Goal: Find contact information: Find contact information

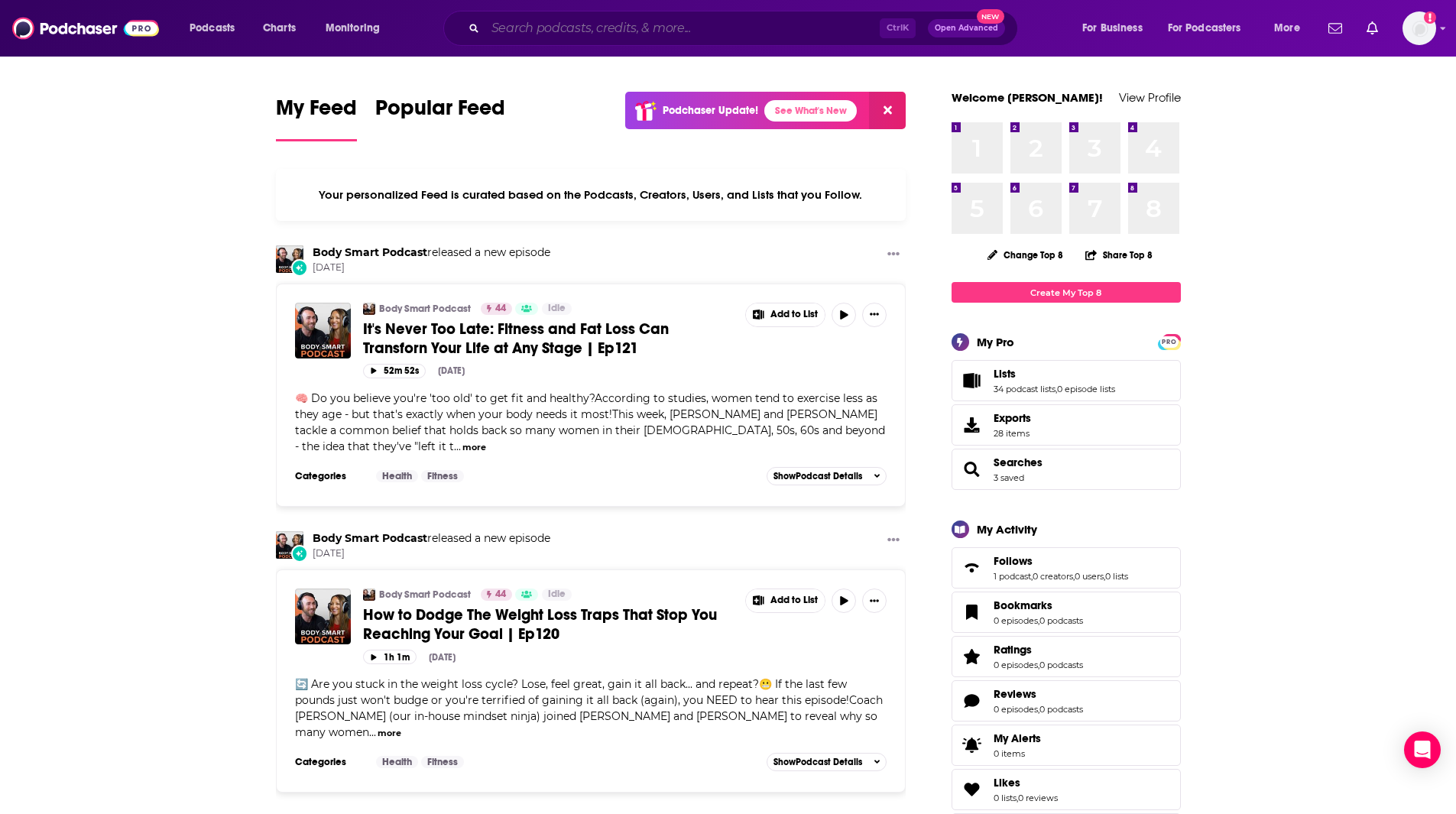
click at [617, 31] on input "Search podcasts, credits, & more..." at bounding box center [683, 28] width 395 height 24
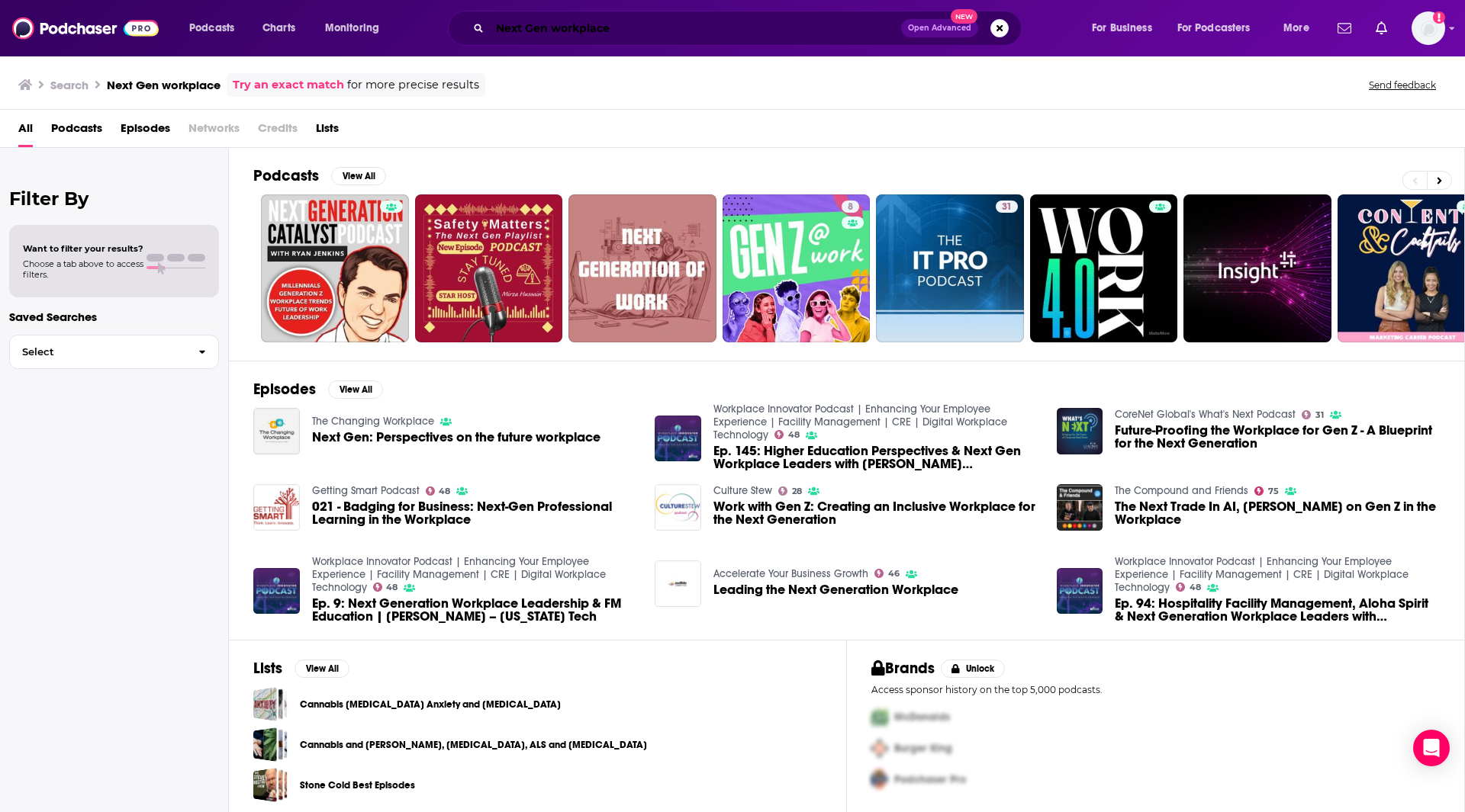
click at [526, 28] on input "Next Gen workplace" at bounding box center [696, 28] width 411 height 24
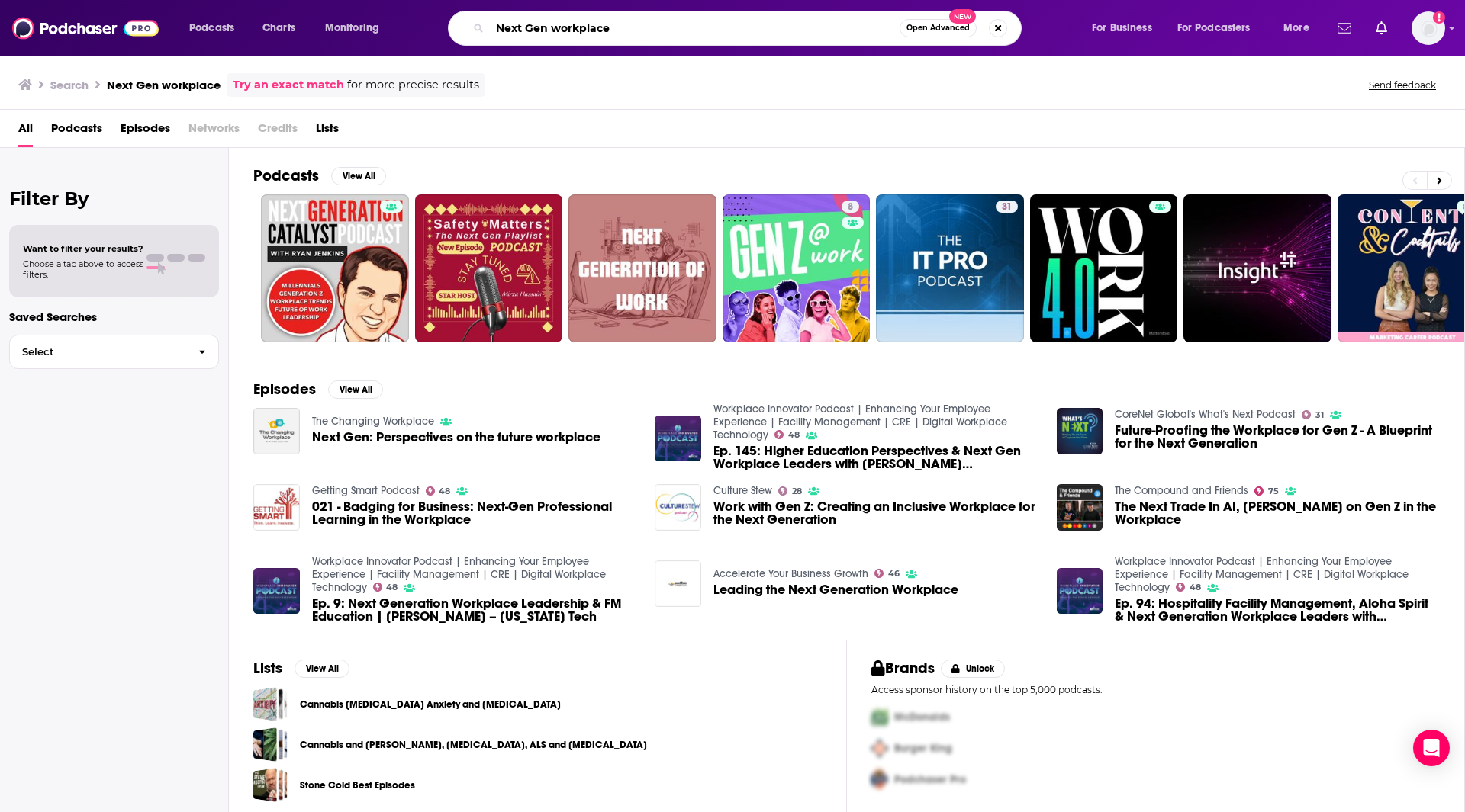
click at [528, 24] on input "Next Gen workplace" at bounding box center [695, 28] width 409 height 24
type input "NextGen workplace"
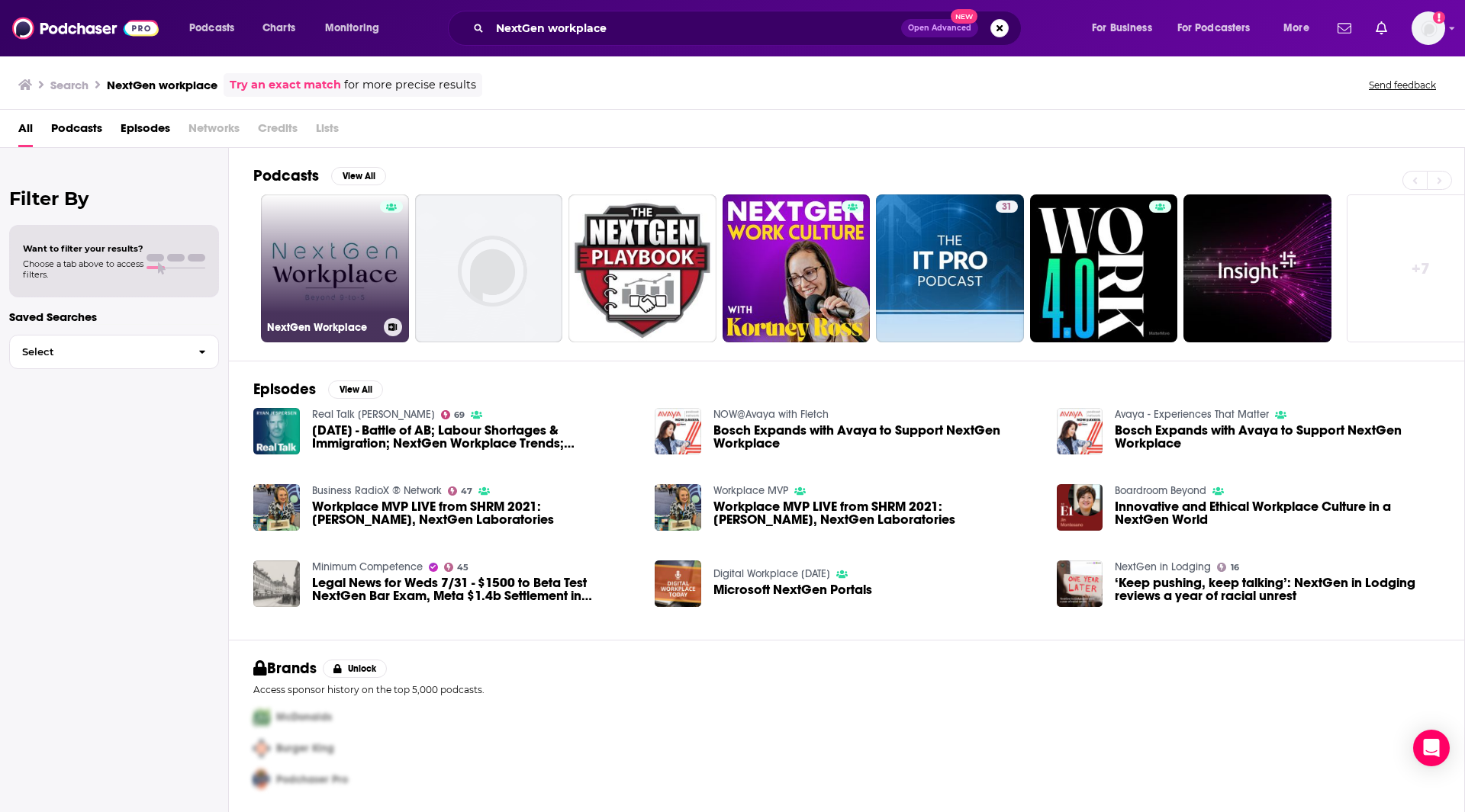
click at [364, 281] on link "NextGen Workplace" at bounding box center [335, 268] width 148 height 148
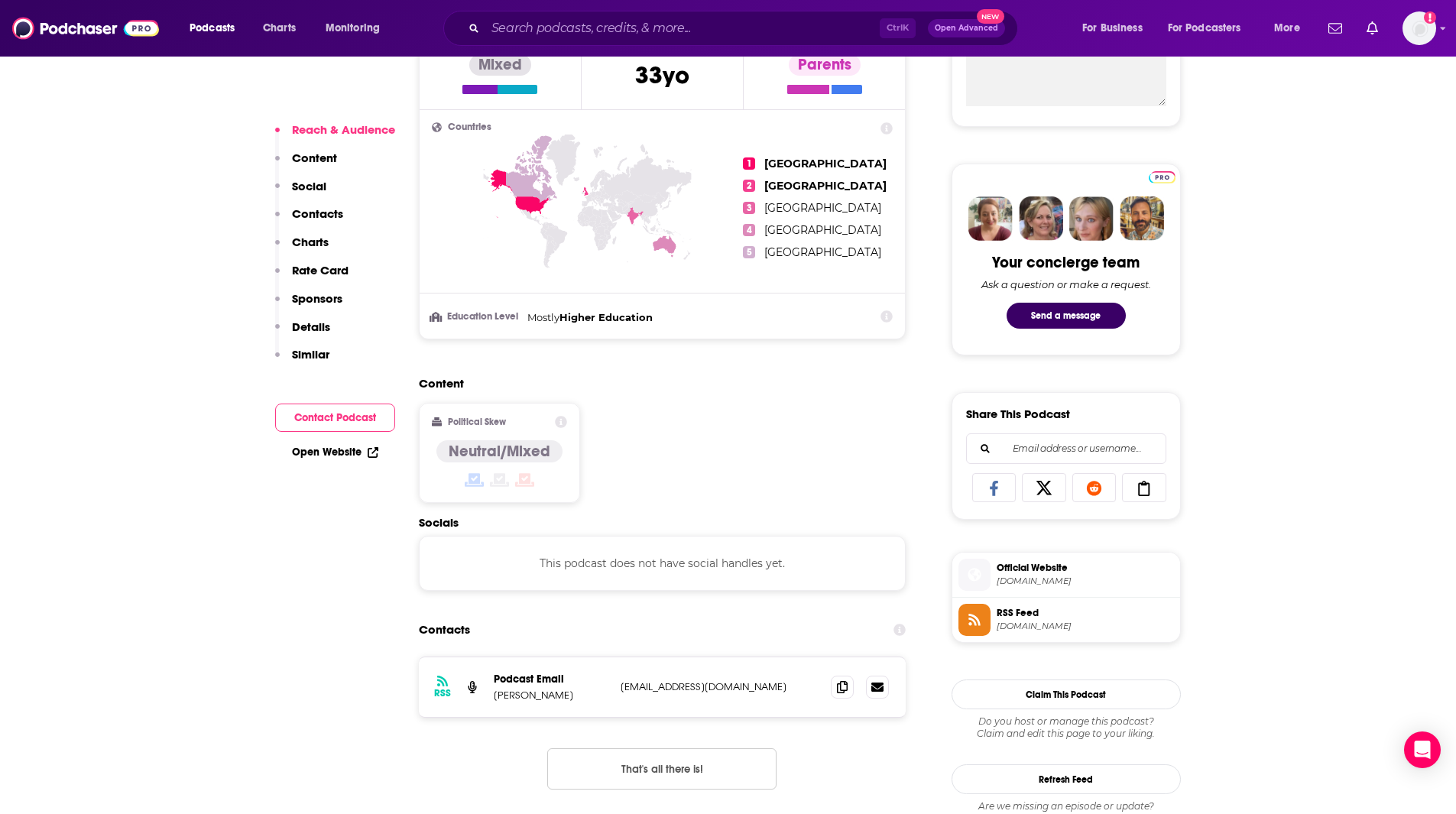
scroll to position [707, 0]
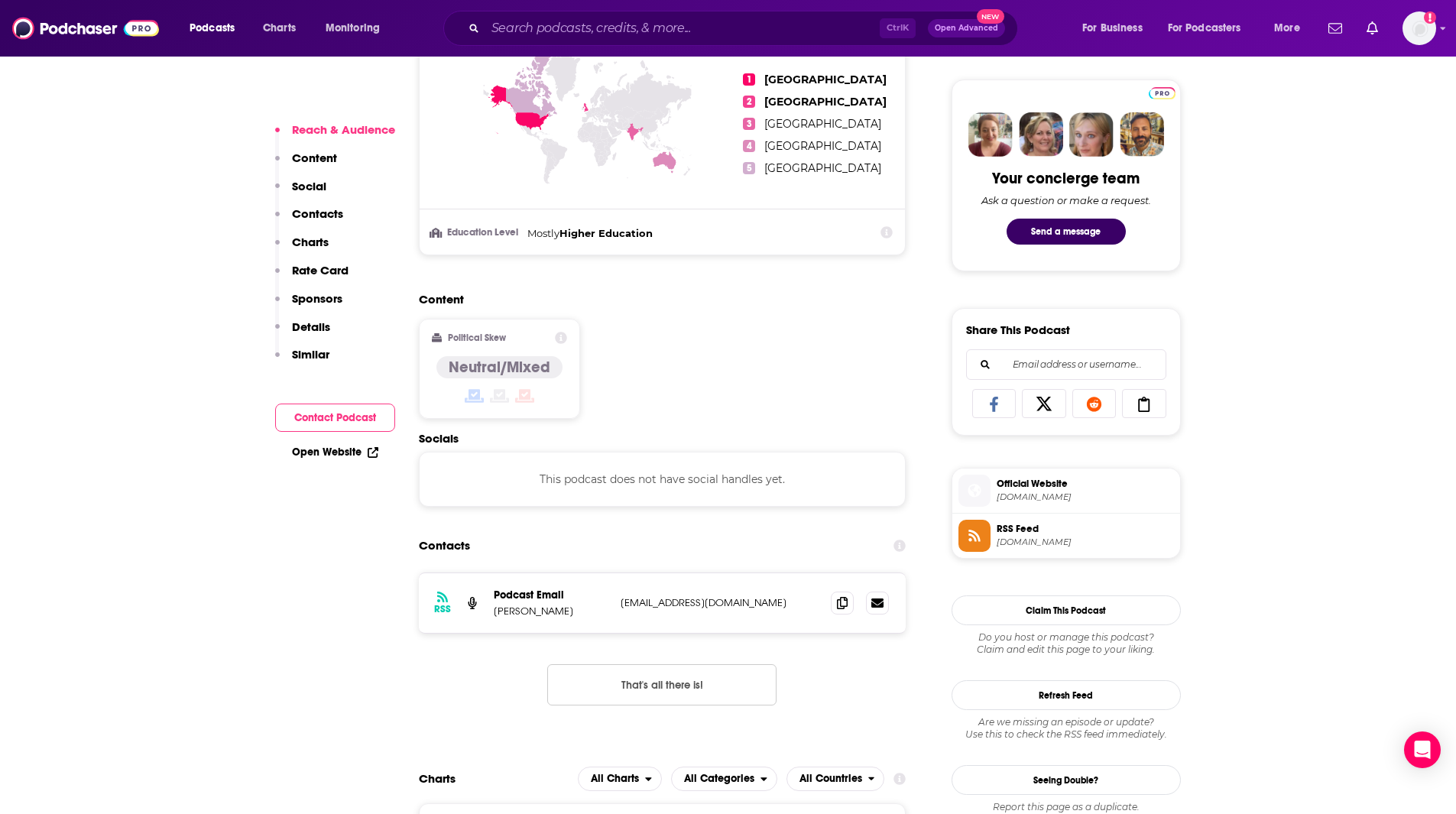
drag, startPoint x: 777, startPoint y: 599, endPoint x: 619, endPoint y: 601, distance: 158.0
click at [619, 601] on div "RSS Podcast Email [PERSON_NAME] [EMAIL_ADDRESS][DOMAIN_NAME] [EMAIL_ADDRESS][DO…" at bounding box center [663, 604] width 487 height 59
copy p "[EMAIL_ADDRESS][DOMAIN_NAME]"
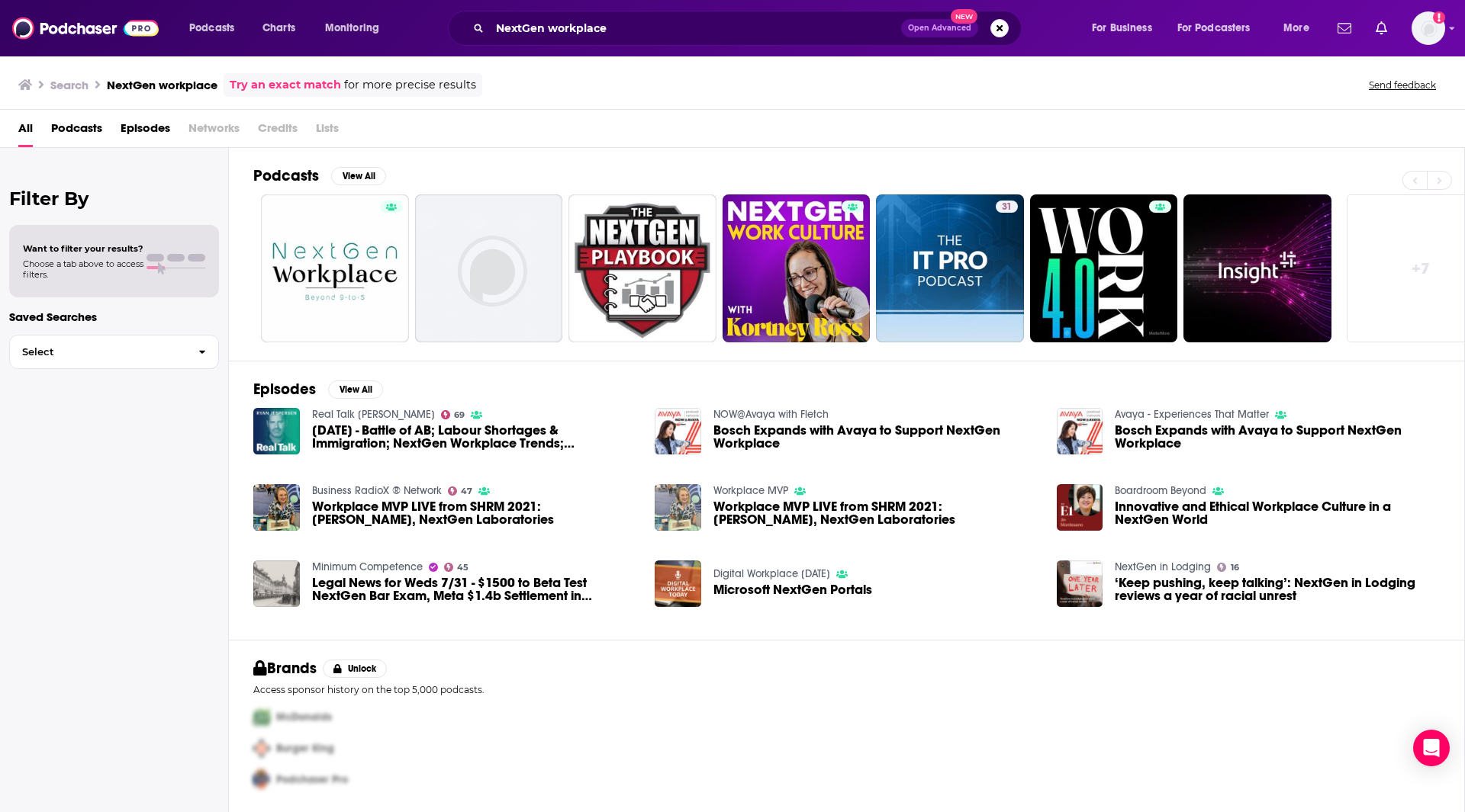
click at [680, 502] on img "Workplace MVP LIVE from SHRM 2021: Sarah Chandler, NextGen Laboratories" at bounding box center [678, 508] width 47 height 47
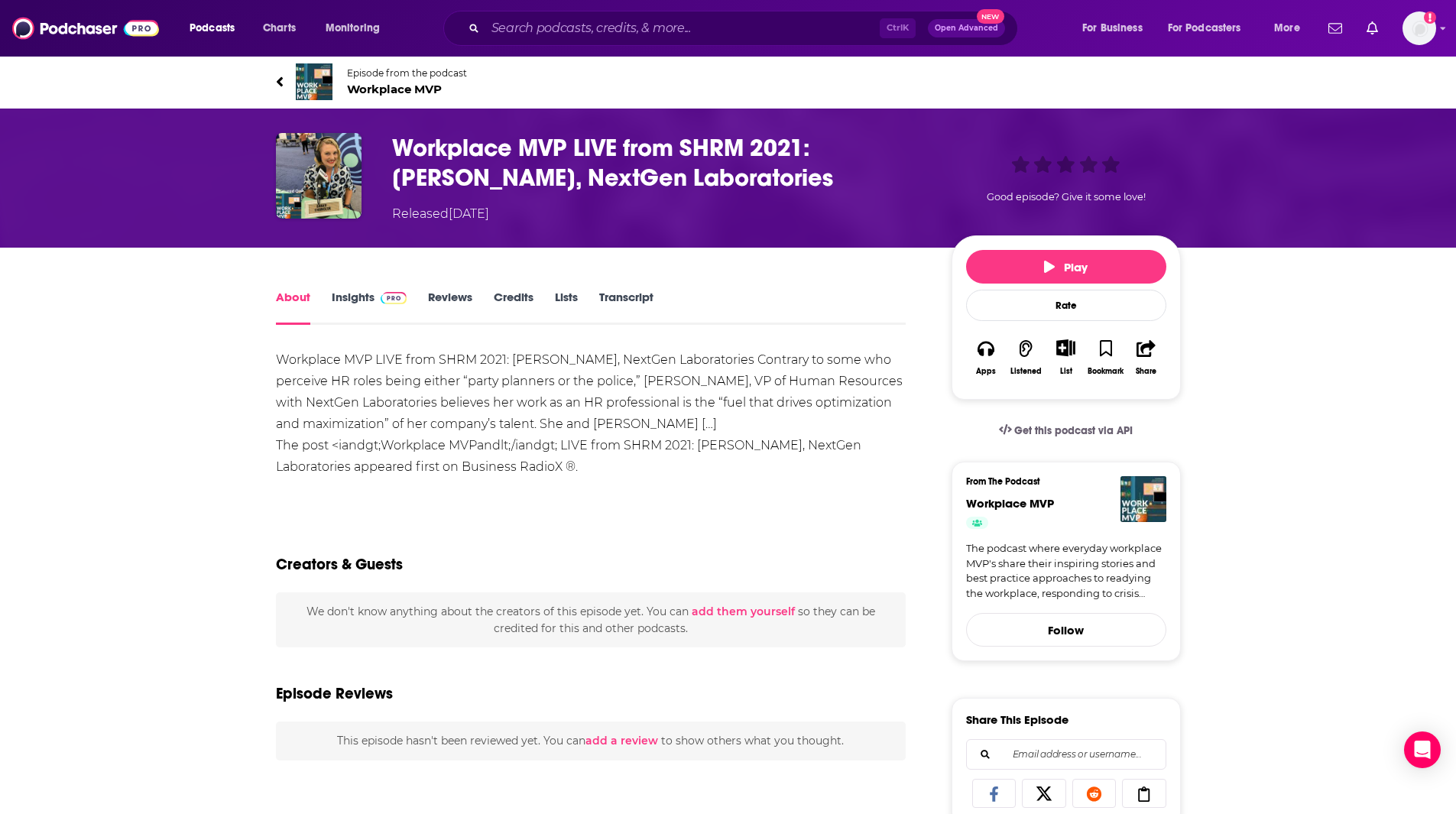
click at [391, 92] on span "Workplace MVP" at bounding box center [406, 89] width 120 height 14
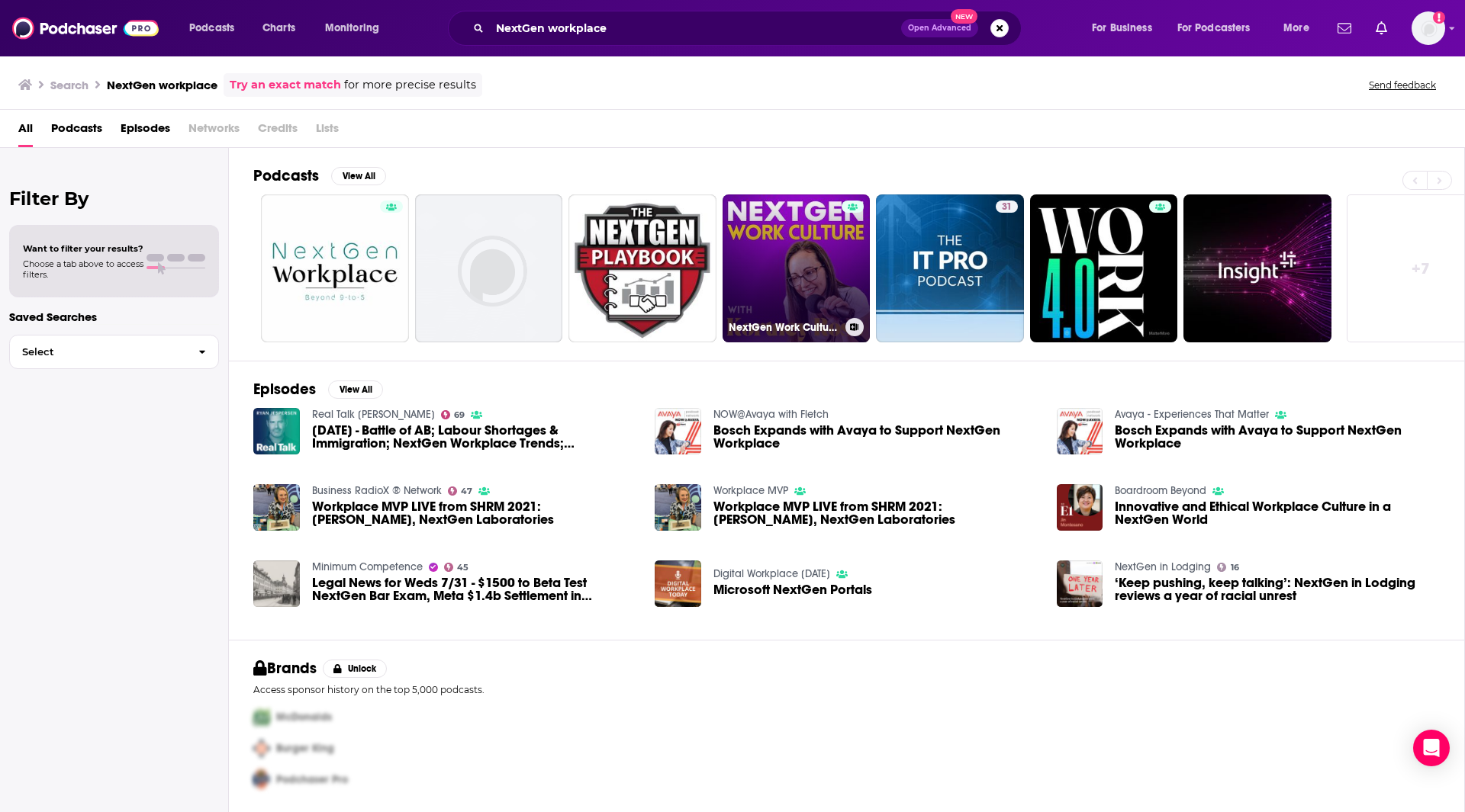
click at [823, 286] on link "NextGen Work Culture: HR, Management, Inclusive Parent-Friendly Work Environmen…" at bounding box center [796, 268] width 148 height 148
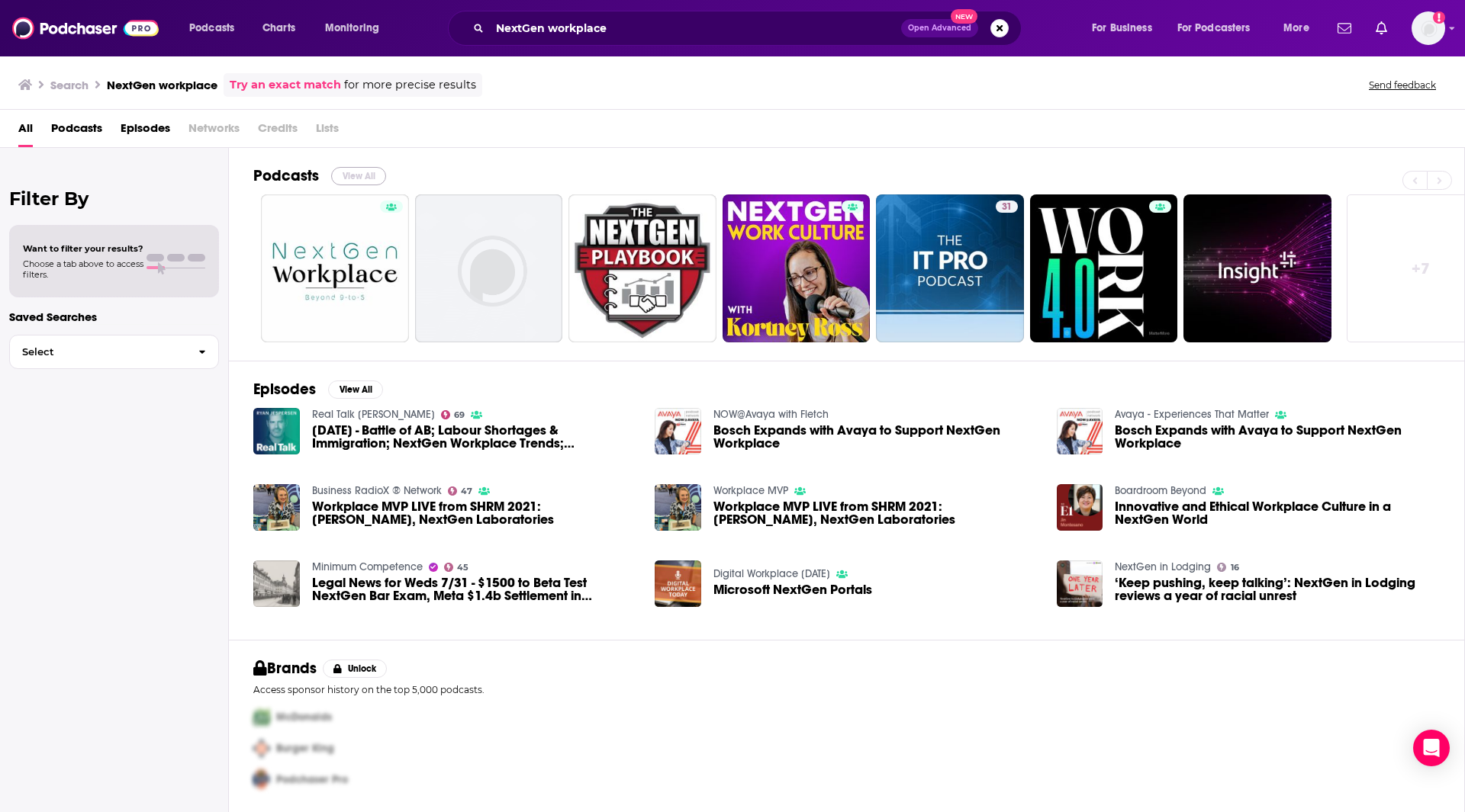
click at [376, 180] on button "View All" at bounding box center [358, 176] width 55 height 18
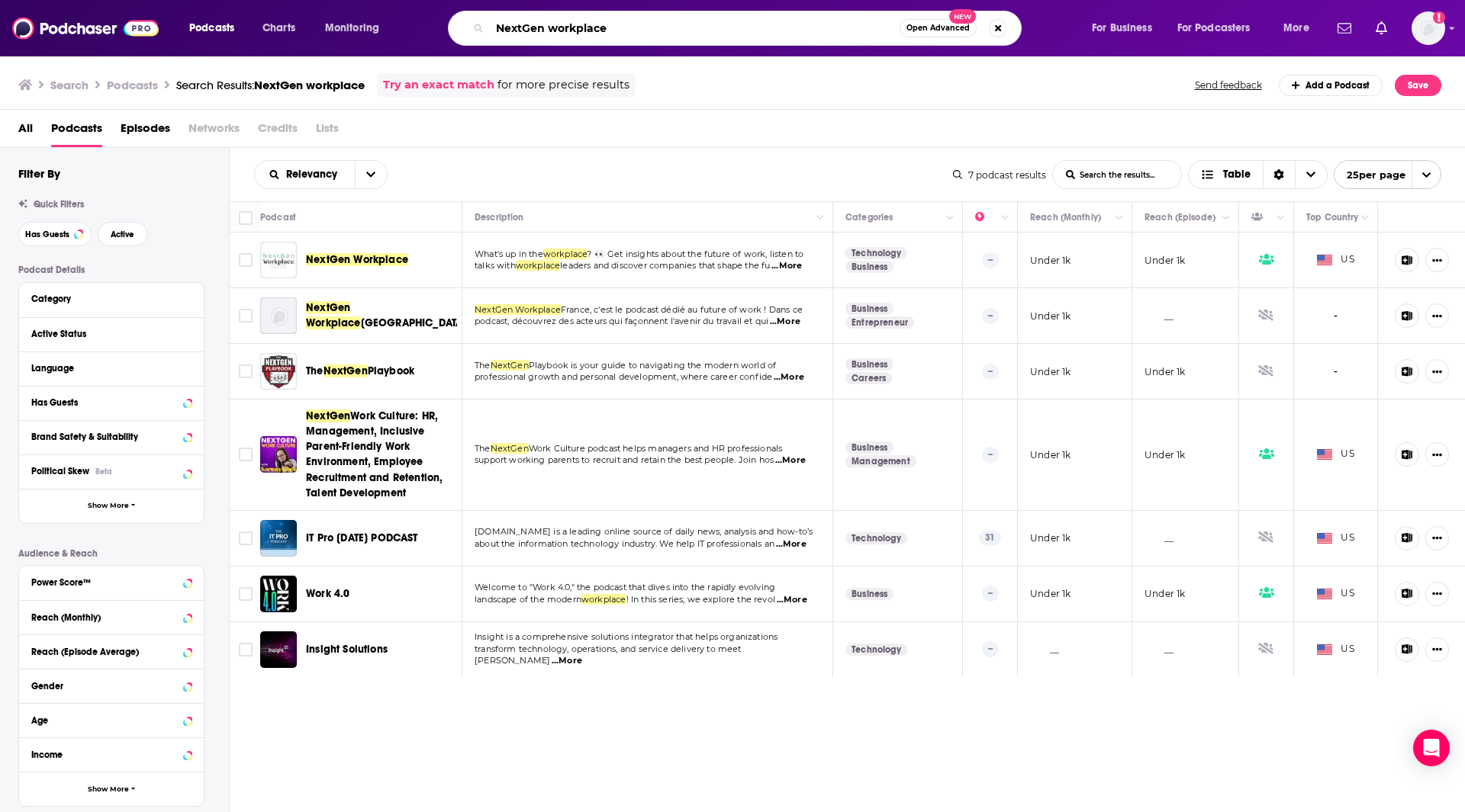
drag, startPoint x: 606, startPoint y: 26, endPoint x: 505, endPoint y: 8, distance: 102.6
click at [505, 9] on div "Podcasts Charts Monitoring NextGen workplace Open Advanced New For Business For…" at bounding box center [732, 28] width 1465 height 57
type input "N"
type input "careers"
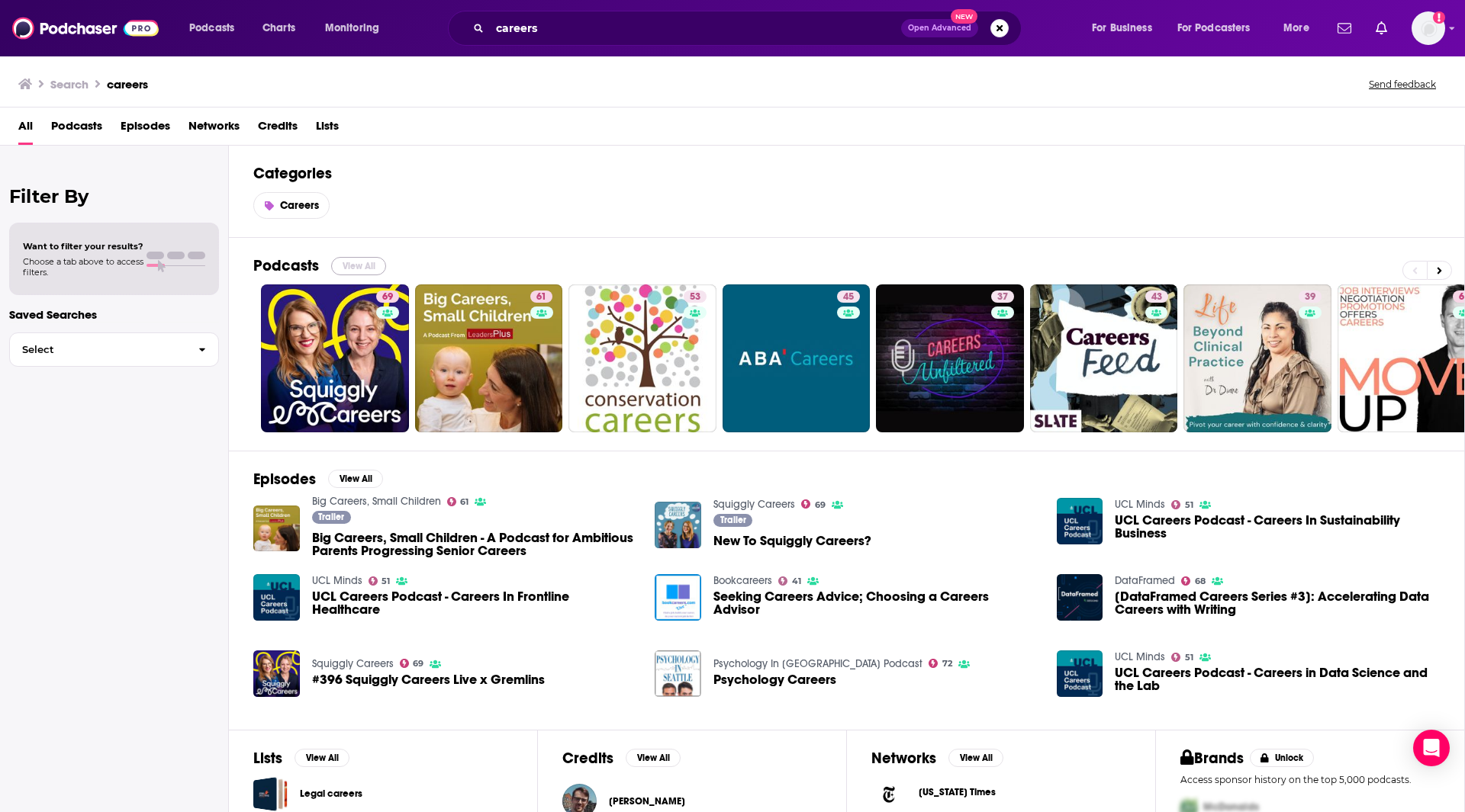
click at [370, 266] on button "View All" at bounding box center [358, 266] width 55 height 18
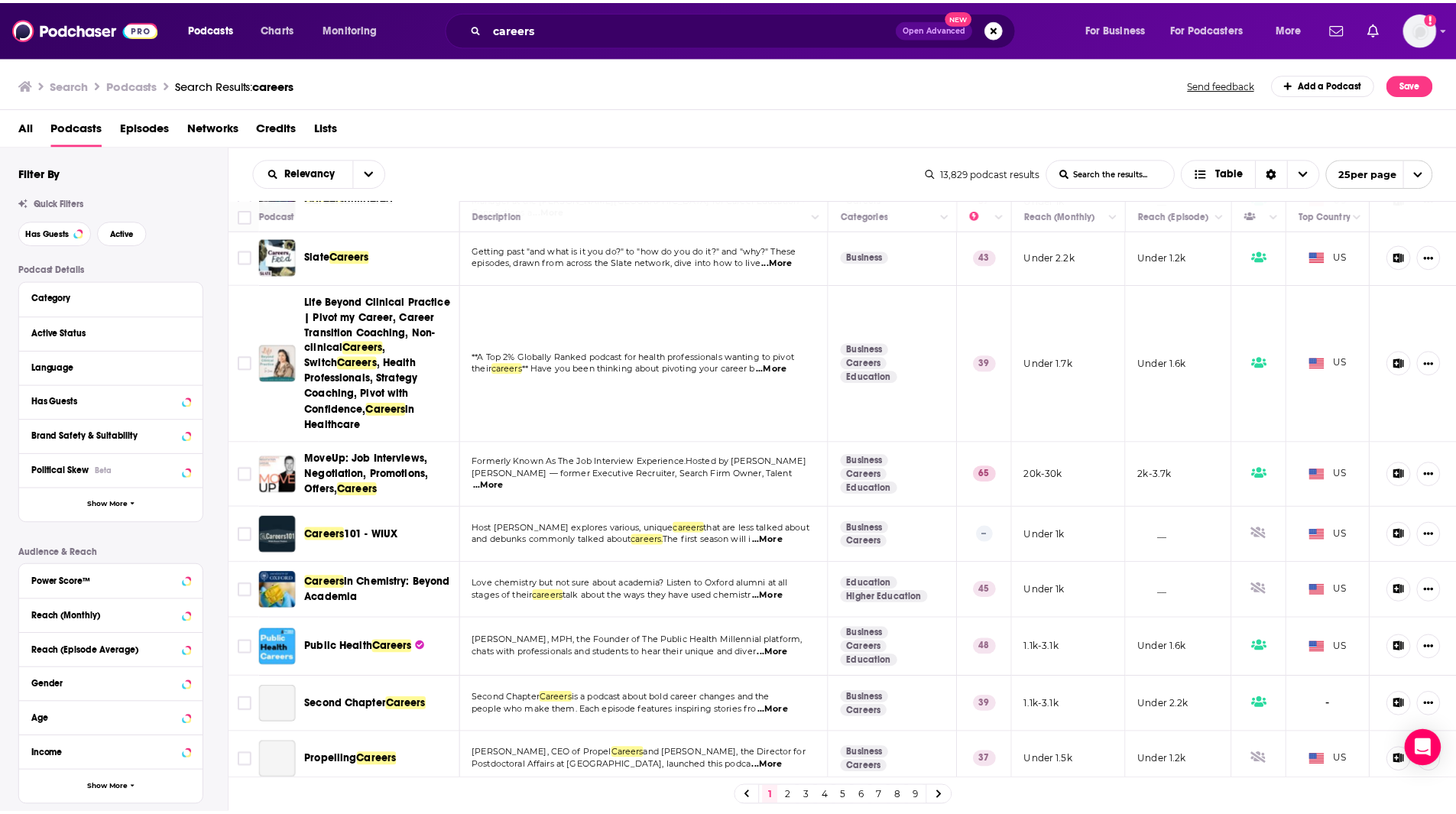
scroll to position [318, 0]
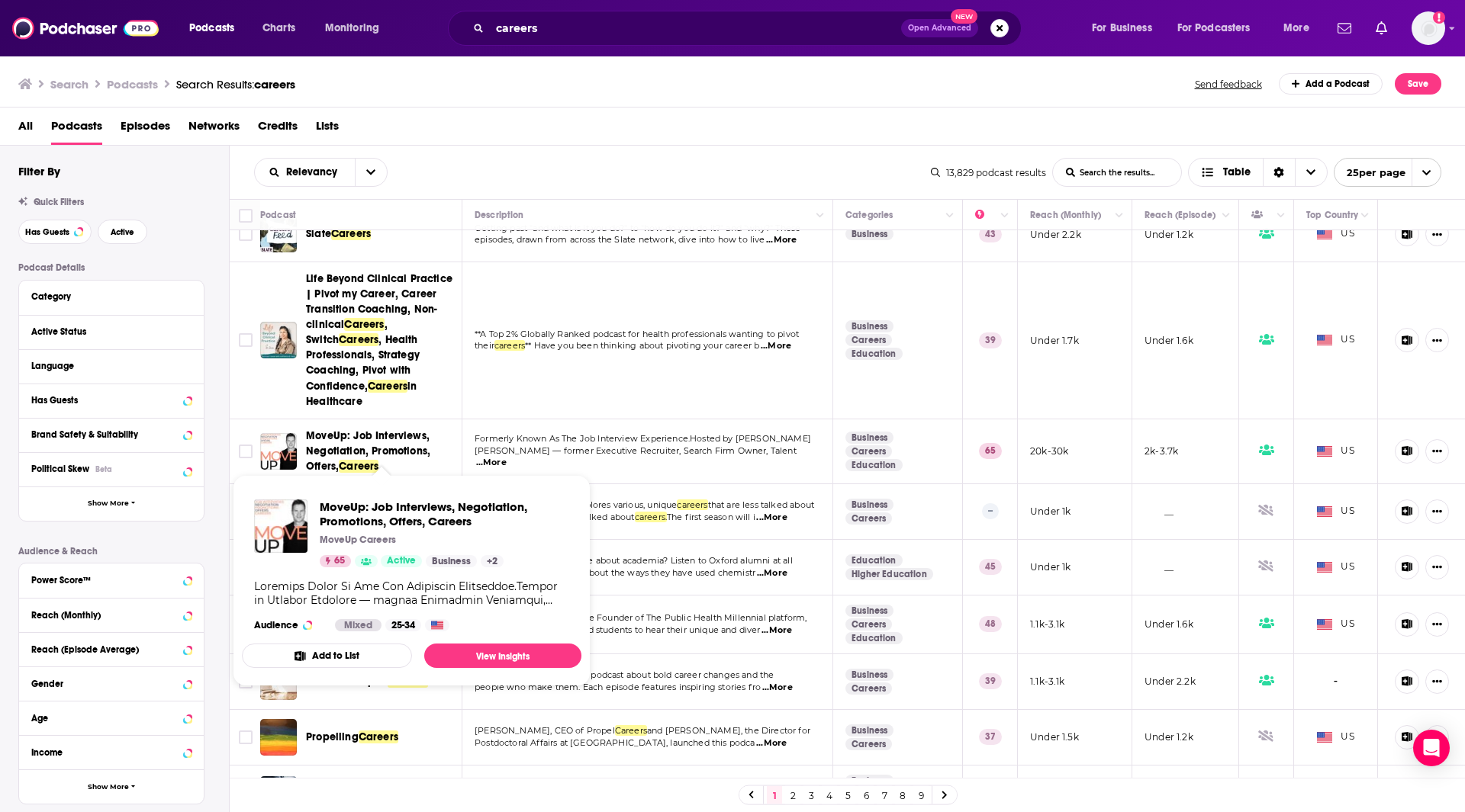
click at [328, 429] on span "MoveUp: Job Interviews, Negotiation, Promotions, Offers, Careers" at bounding box center [382, 451] width 151 height 46
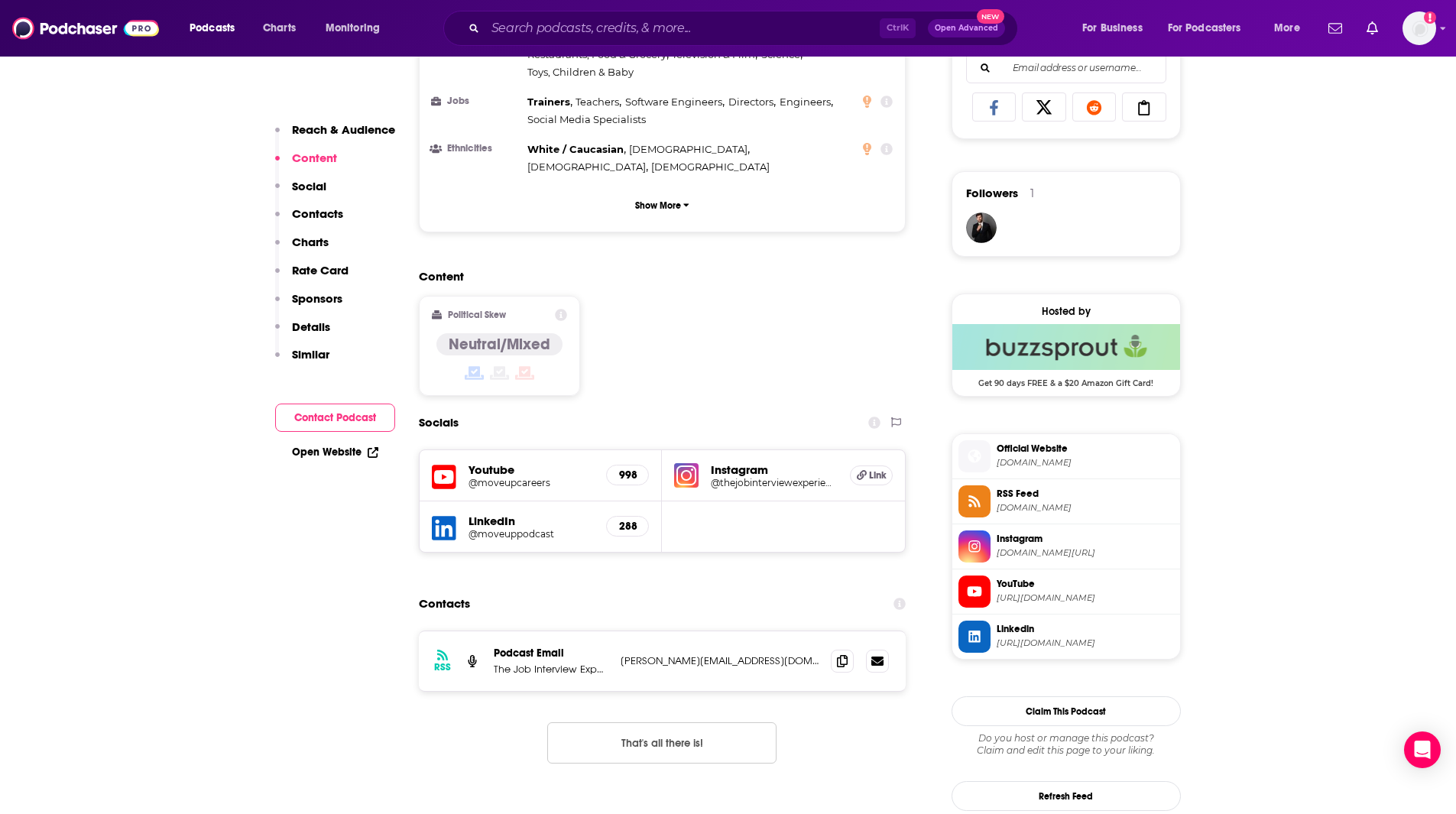
scroll to position [1020, 0]
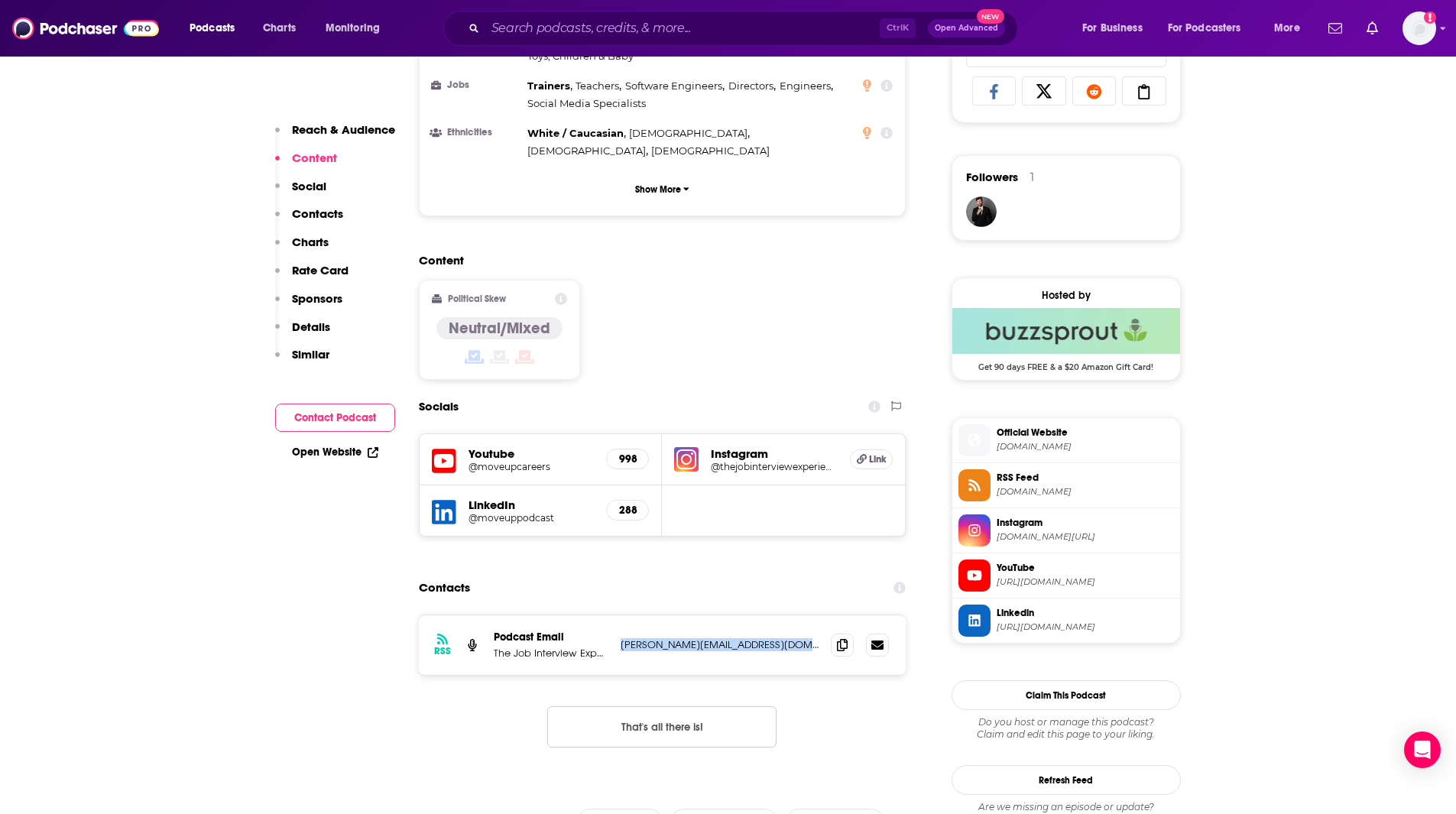
drag, startPoint x: 809, startPoint y: 576, endPoint x: 618, endPoint y: 574, distance: 191.0
click at [618, 615] on div "RSS Podcast Email The Job Interview Experience [PERSON_NAME][EMAIL_ADDRESS][DOM…" at bounding box center [663, 645] width 487 height 59
copy p "[PERSON_NAME][EMAIL_ADDRESS][DOMAIN_NAME]"
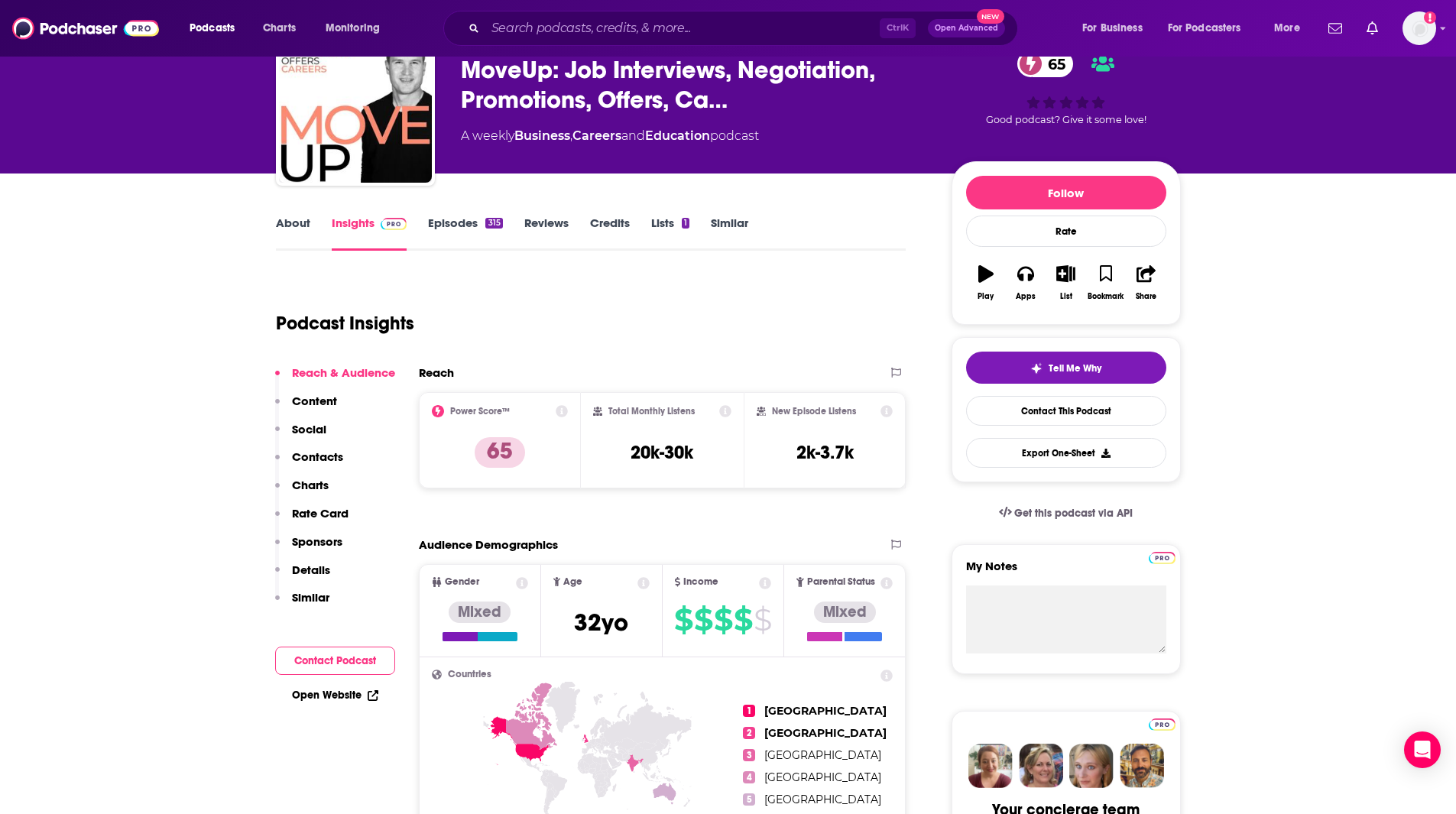
scroll to position [18, 0]
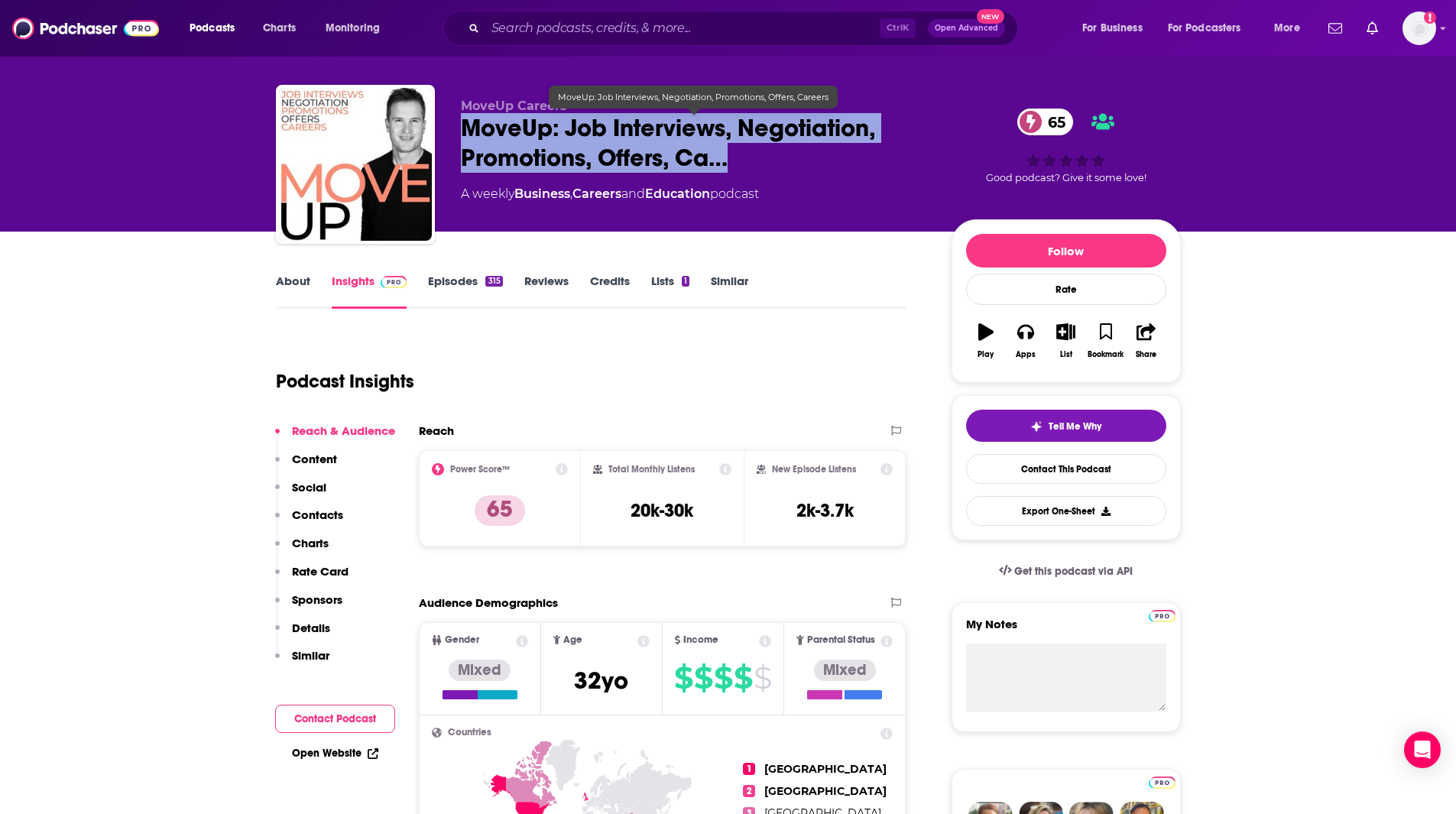
drag, startPoint x: 467, startPoint y: 125, endPoint x: 737, endPoint y: 167, distance: 273.2
click at [737, 167] on span "MoveUp: Job Interviews, Negotiation, Promotions, Offers, Ca…" at bounding box center [694, 143] width 467 height 59
copy h2 "MoveUp: Job Interviews, Negotiation, Promotions, Offers, Ca…"
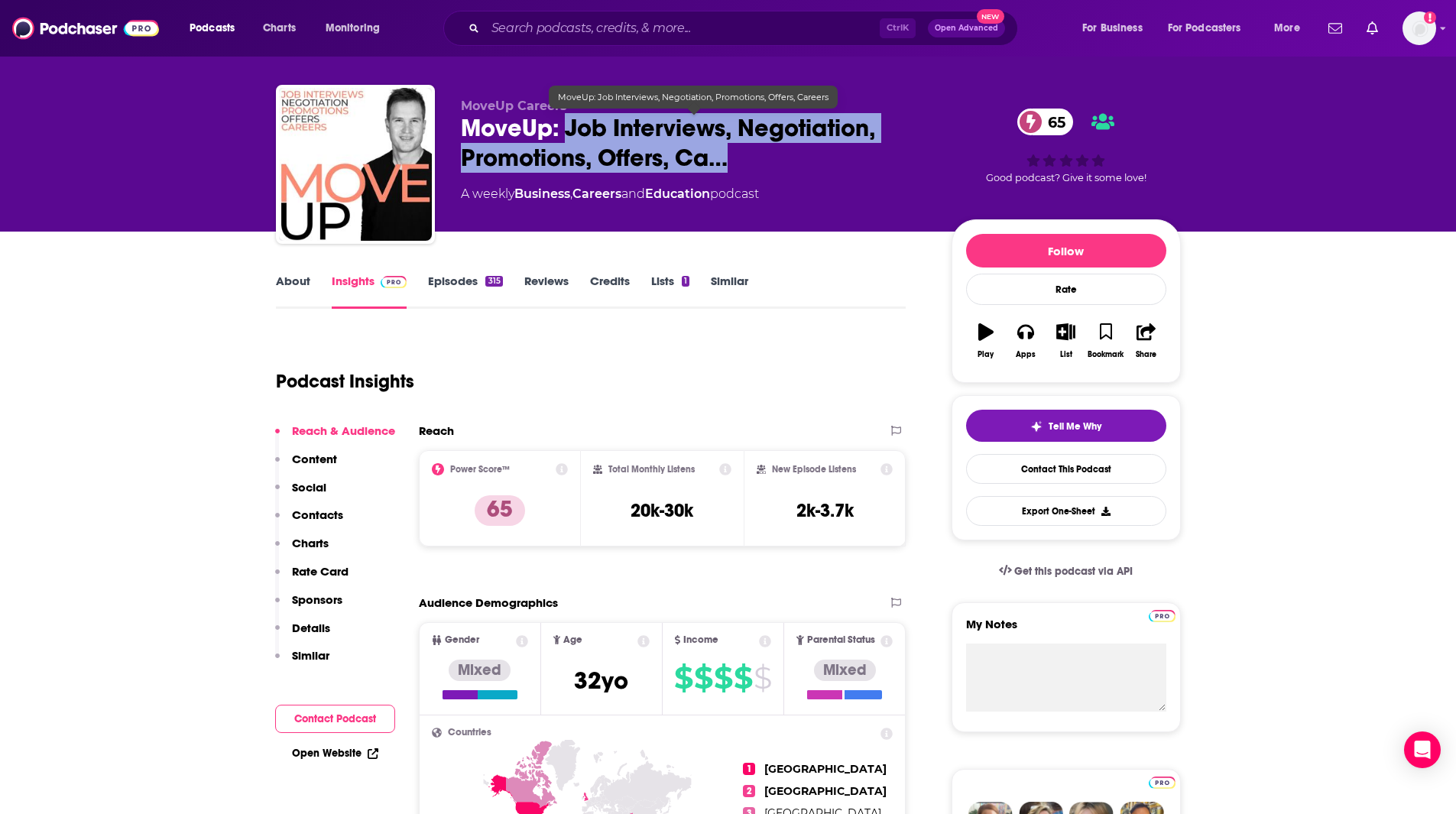
drag, startPoint x: 741, startPoint y: 159, endPoint x: 567, endPoint y: 119, distance: 178.5
click at [567, 119] on span "MoveUp: Job Interviews, Negotiation, Promotions, Offers, Ca…" at bounding box center [694, 143] width 467 height 59
copy h2 "Job Interviews, Negotiation, Promotions, Offers, Ca…"
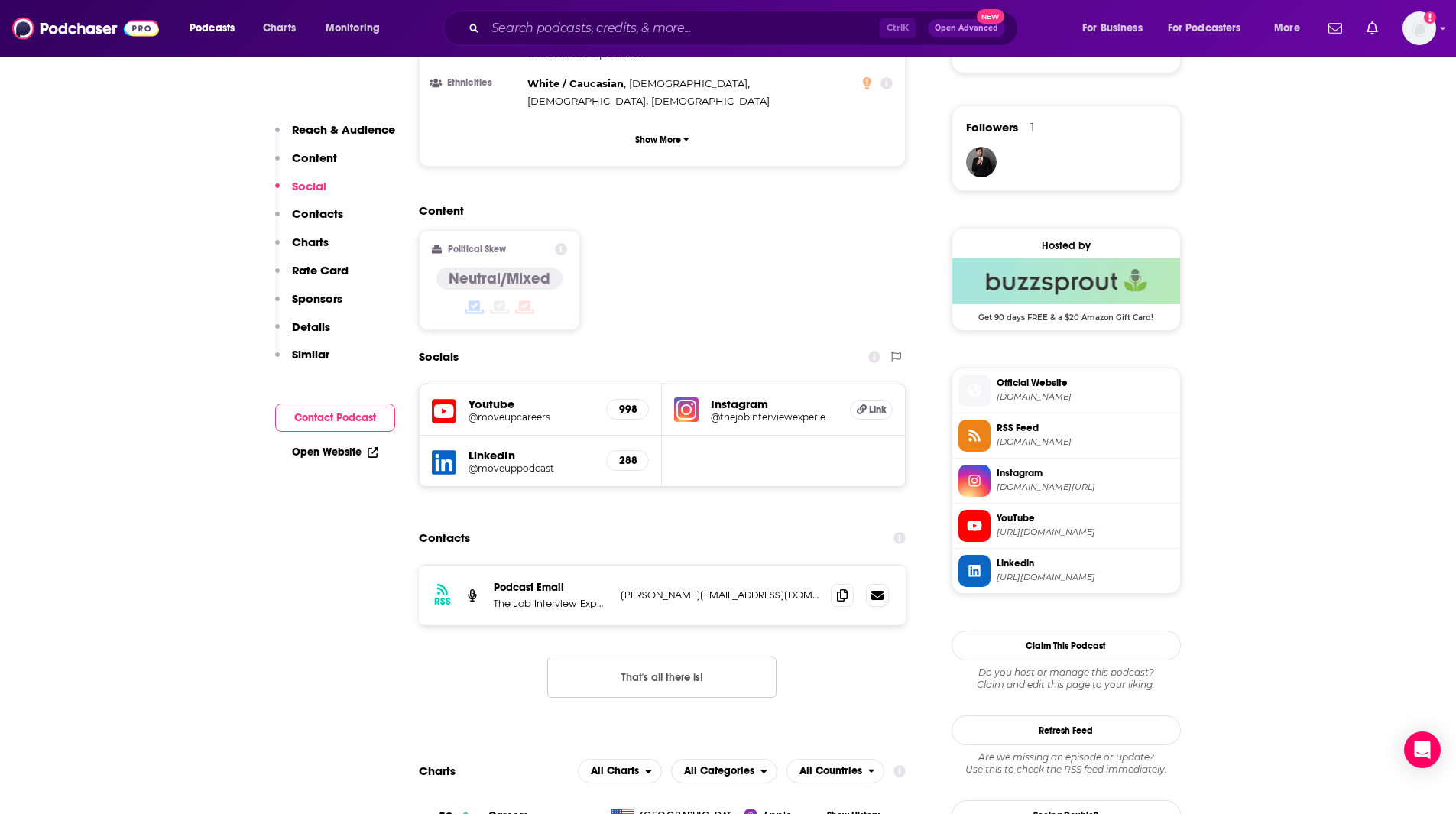
scroll to position [1087, 0]
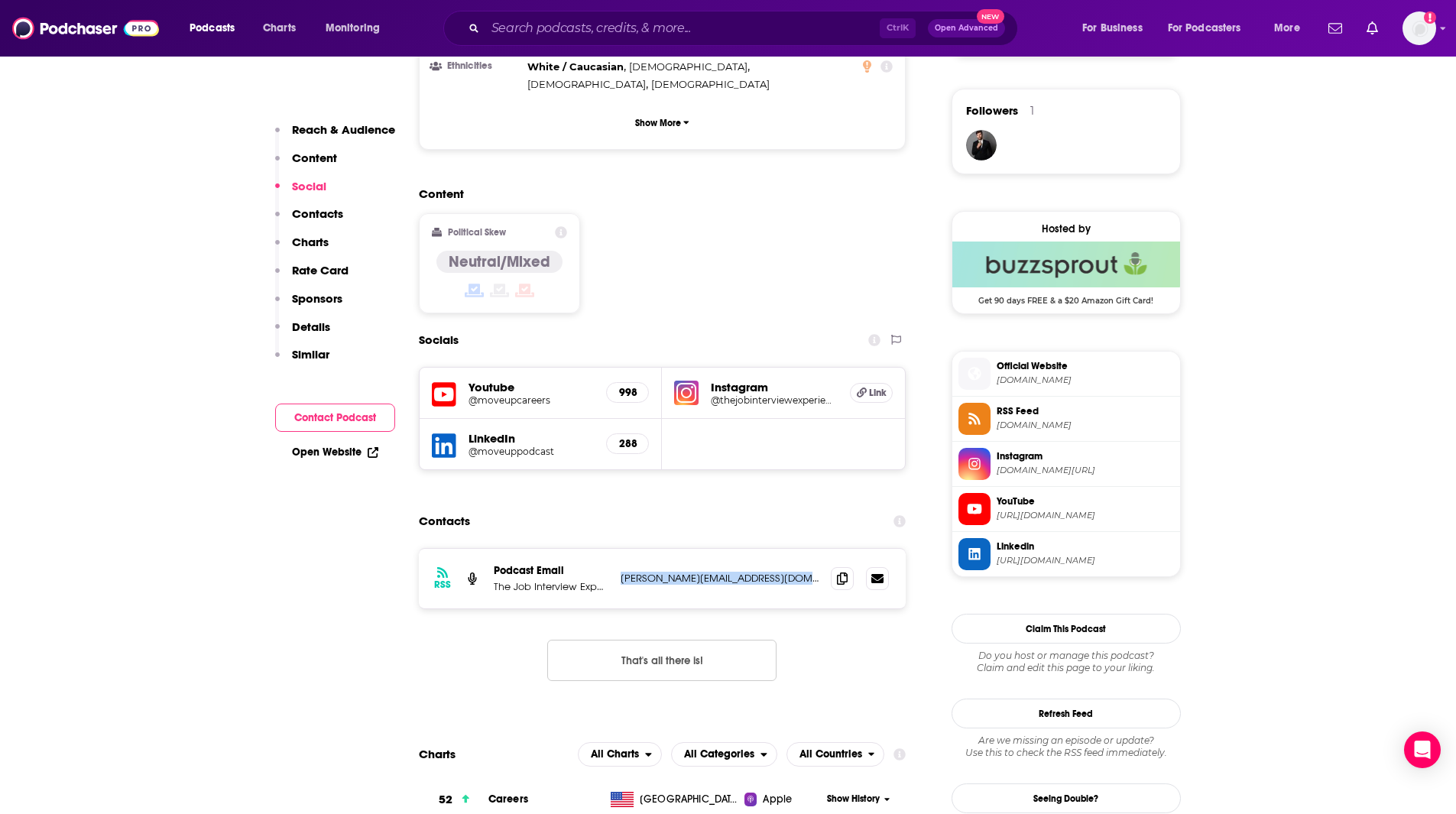
drag, startPoint x: 812, startPoint y: 514, endPoint x: 619, endPoint y: 506, distance: 193.2
click at [619, 549] on div "RSS Podcast Email The Job Interview Experience [PERSON_NAME][EMAIL_ADDRESS][DOM…" at bounding box center [663, 578] width 487 height 59
copy p "[PERSON_NAME][EMAIL_ADDRESS][DOMAIN_NAME]"
